Goal: Navigation & Orientation: Find specific page/section

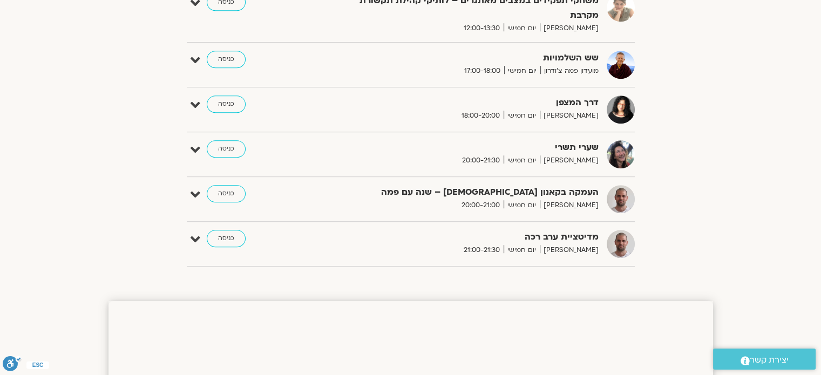
scroll to position [686, 0]
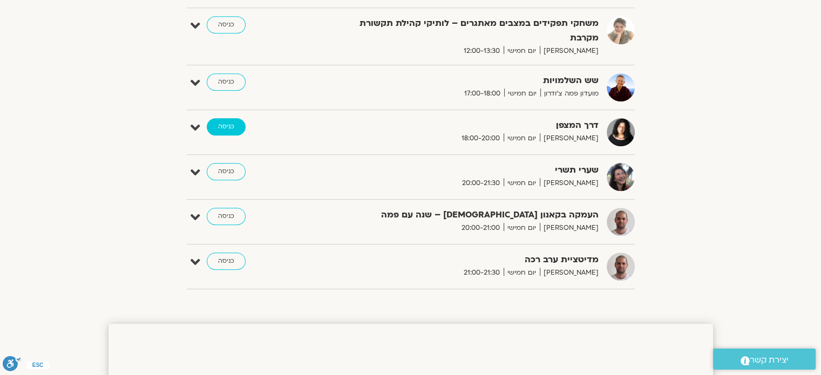
click at [225, 127] on link "כניסה" at bounding box center [226, 126] width 39 height 17
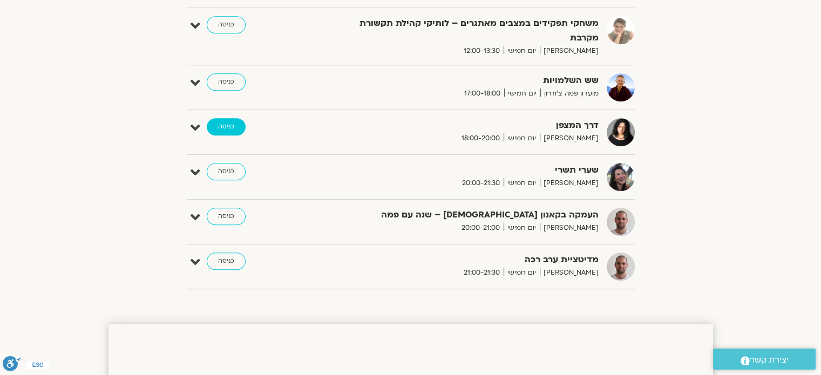
click at [225, 127] on link "כניסה" at bounding box center [226, 126] width 39 height 17
click at [200, 124] on div "דרך המצפן ארנינה קשתן יום חמישי 18:00-20:00 כניסה עריכה דף המפגש" at bounding box center [411, 132] width 448 height 28
click at [233, 123] on link "כניסה" at bounding box center [226, 126] width 39 height 17
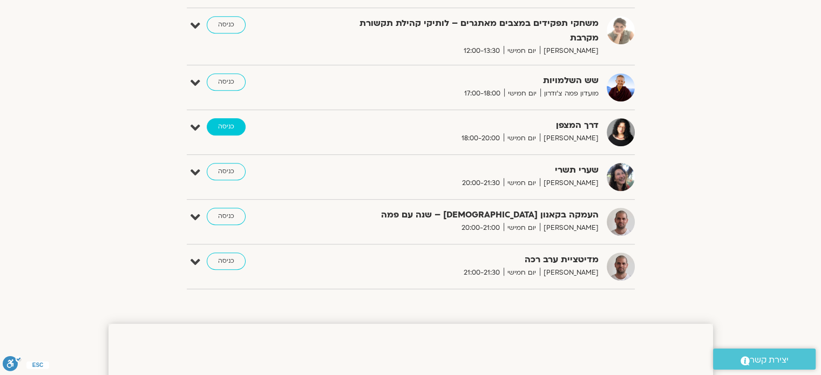
click at [233, 123] on link "כניסה" at bounding box center [226, 126] width 39 height 17
click at [217, 123] on link "כניסה" at bounding box center [226, 126] width 39 height 17
